Goal: Obtain resource: Download file/media

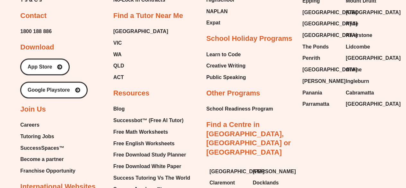
scroll to position [2649, 0]
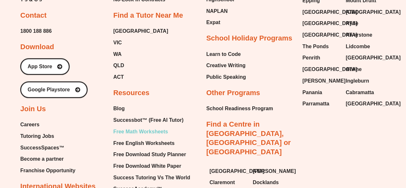
click at [155, 127] on span "Free Math Worksheets" at bounding box center [140, 132] width 55 height 10
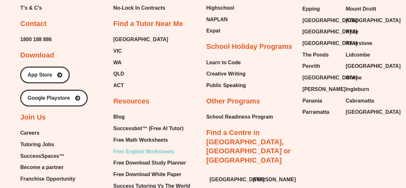
click at [134, 147] on span "Free English Worksheets" at bounding box center [143, 152] width 61 height 10
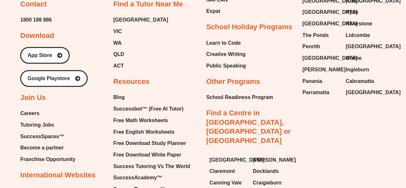
scroll to position [2661, 0]
click at [140, 138] on span "Free Download Study Planner" at bounding box center [149, 143] width 73 height 10
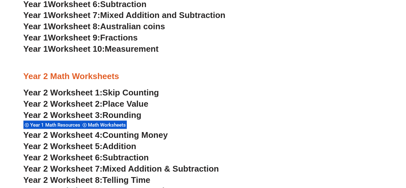
scroll to position [662, 0]
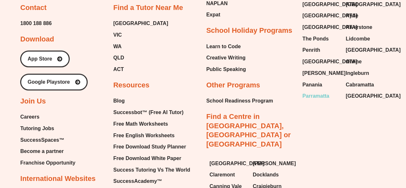
scroll to position [1611, 0]
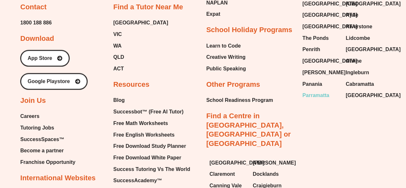
click at [313, 91] on span "Parramatta" at bounding box center [315, 96] width 27 height 10
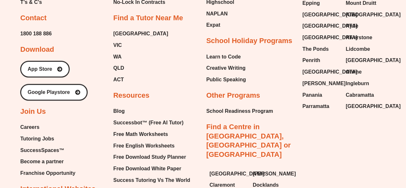
scroll to position [3866, 0]
